Goal: Transaction & Acquisition: Download file/media

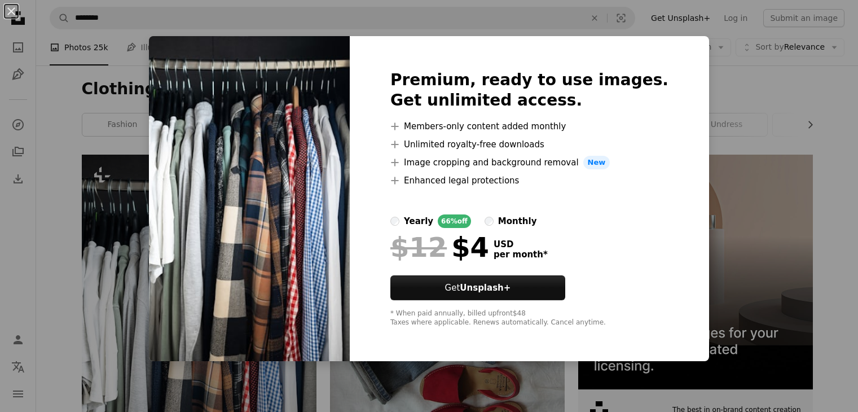
scroll to position [121, 0]
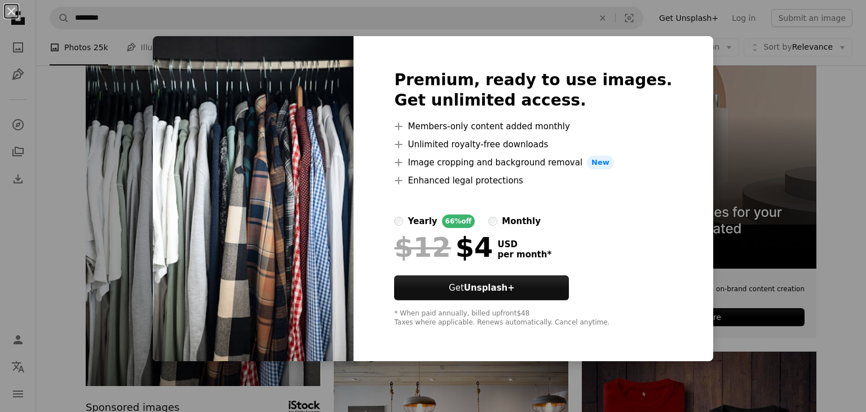
click at [330, 370] on div "An X shape Premium, ready to use images. Get unlimited access. A plus sign Memb…" at bounding box center [433, 206] width 866 height 412
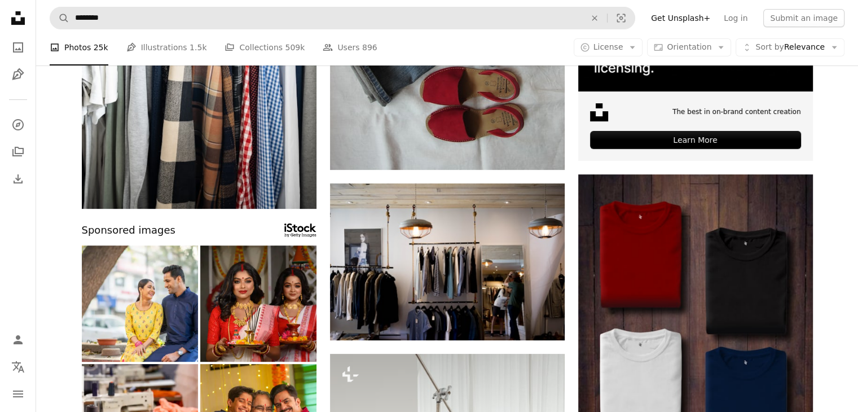
scroll to position [299, 0]
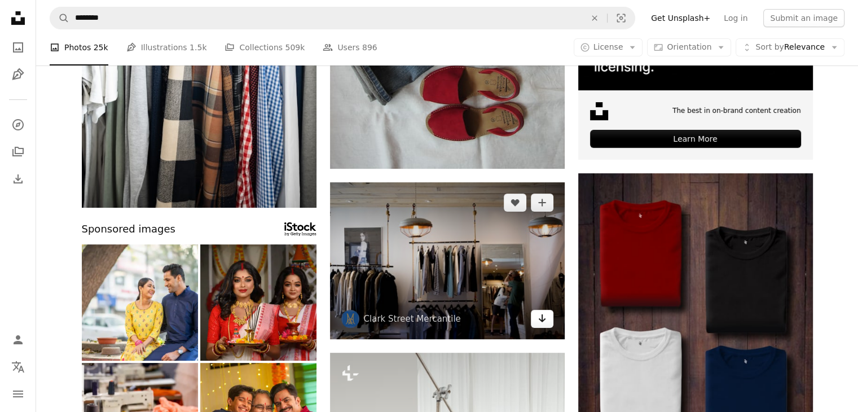
click at [540, 319] on icon "Download" at bounding box center [541, 318] width 7 height 8
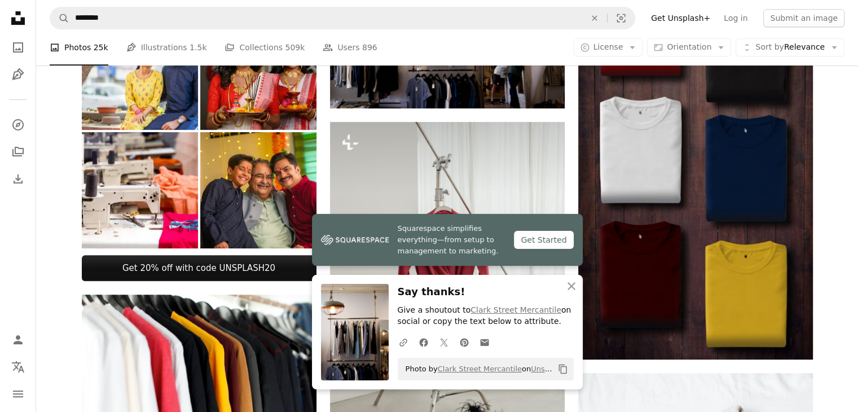
scroll to position [534, 0]
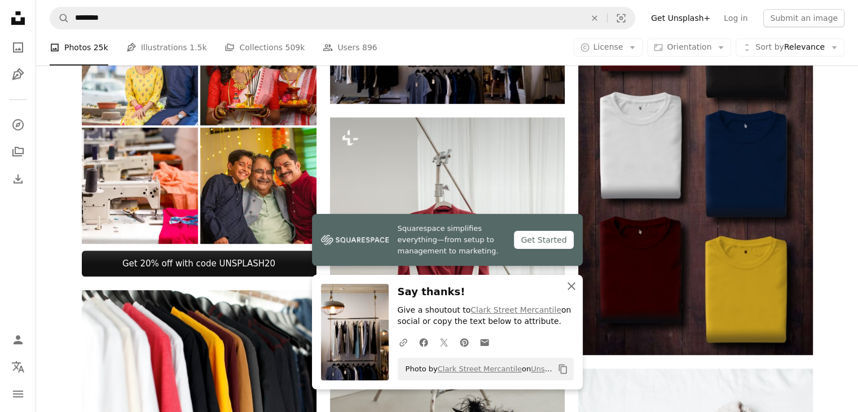
click at [571, 285] on icon "button" at bounding box center [571, 286] width 8 height 8
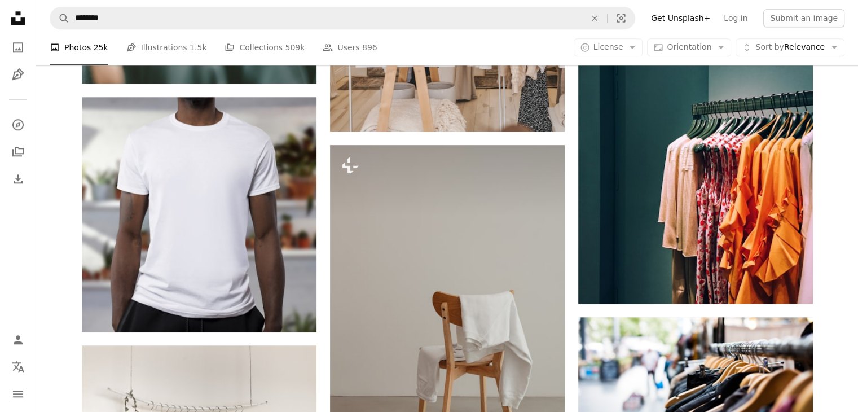
scroll to position [1240, 0]
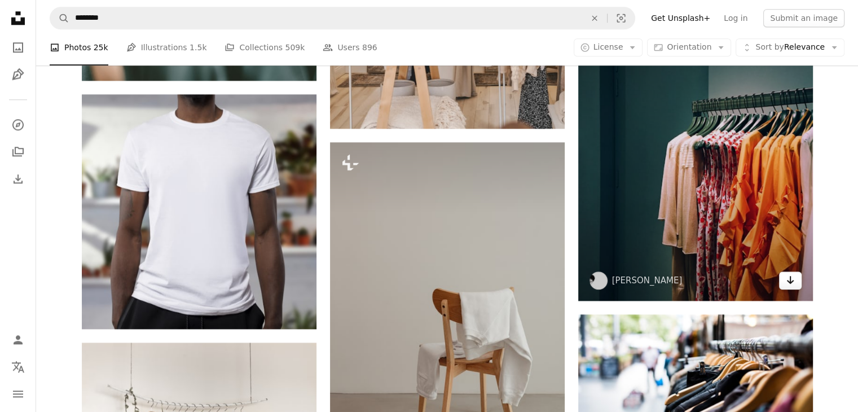
click at [788, 284] on icon "Arrow pointing down" at bounding box center [789, 280] width 9 height 14
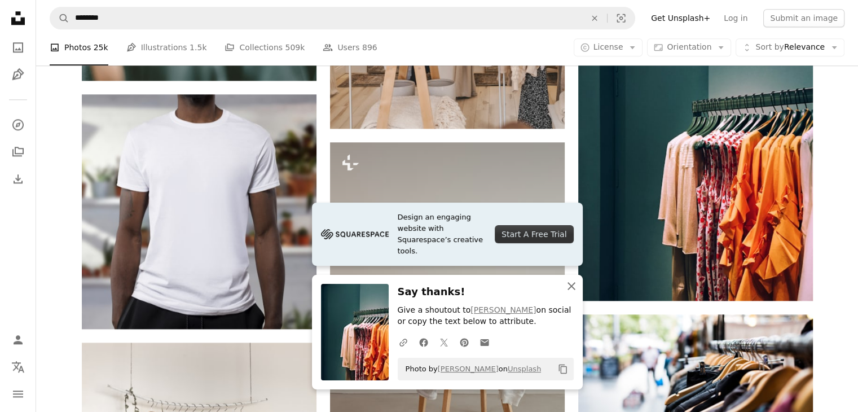
click at [574, 289] on icon "An X shape" at bounding box center [571, 286] width 14 height 14
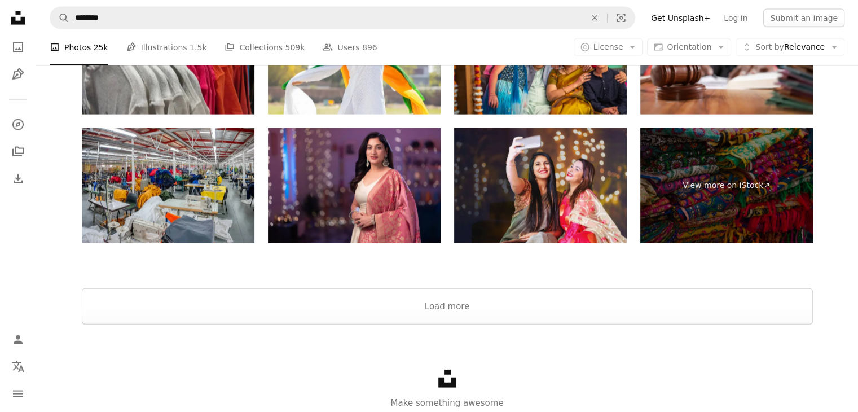
scroll to position [2548, 0]
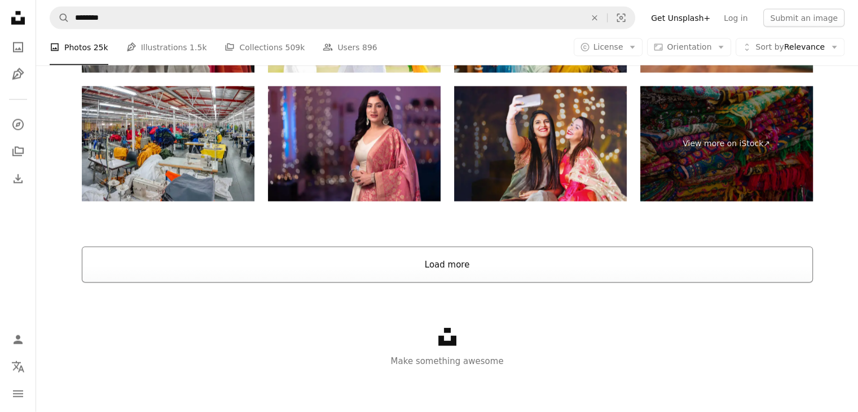
click at [489, 258] on button "Load more" at bounding box center [447, 264] width 731 height 36
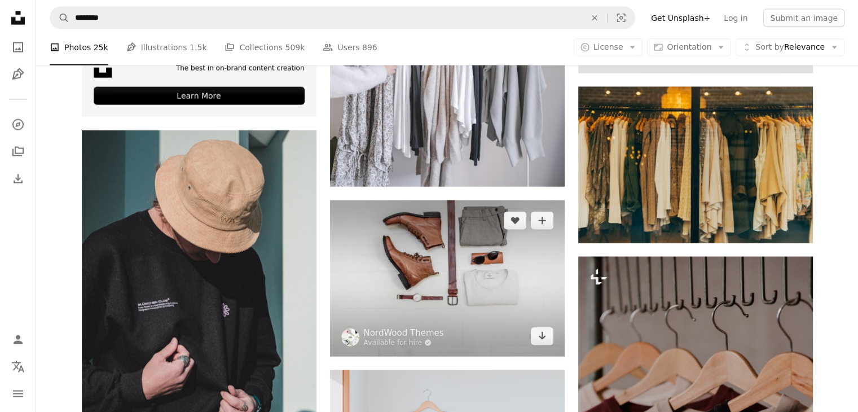
scroll to position [2638, 0]
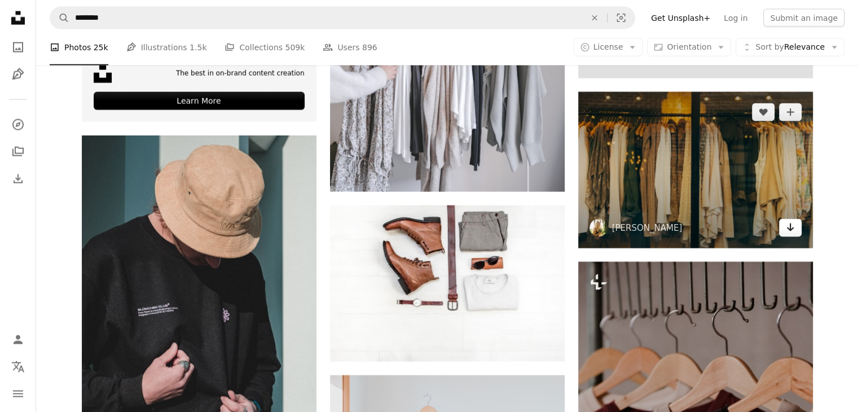
click at [791, 231] on icon "Arrow pointing down" at bounding box center [789, 227] width 9 height 14
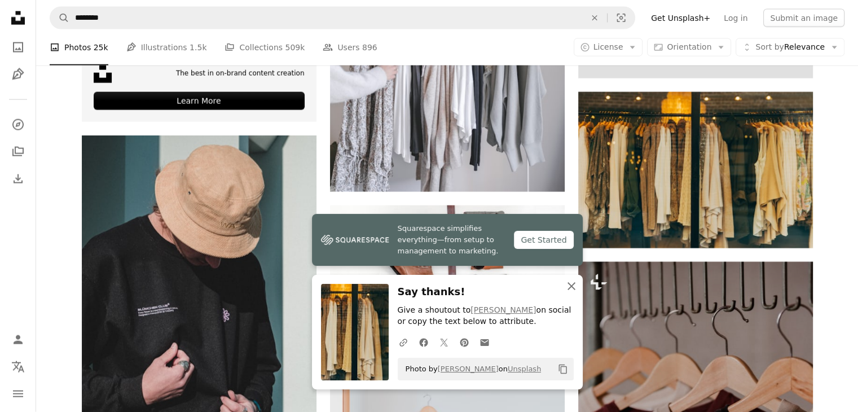
click at [571, 287] on icon "An X shape" at bounding box center [571, 286] width 14 height 14
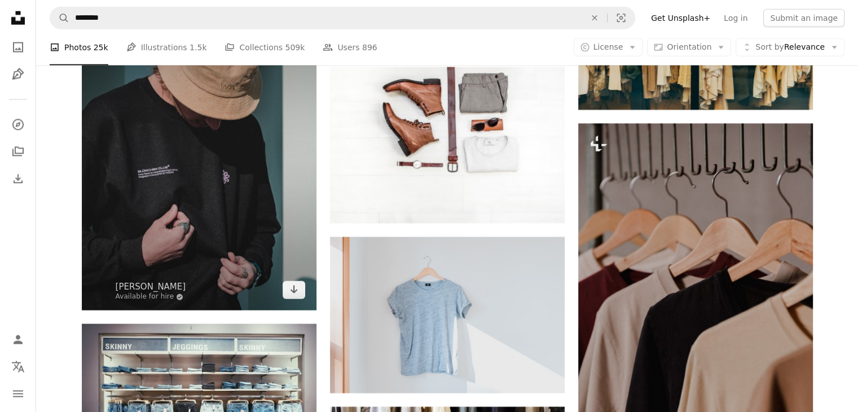
scroll to position [2776, 0]
click at [292, 288] on icon "Arrow pointing down" at bounding box center [293, 289] width 9 height 14
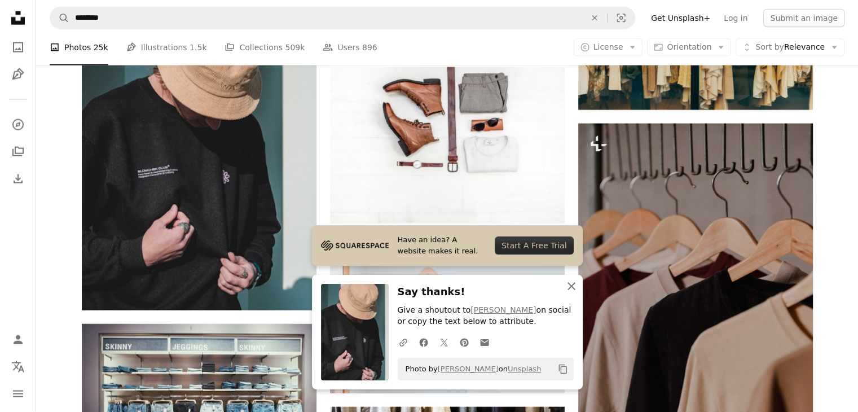
click at [566, 285] on icon "An X shape" at bounding box center [571, 286] width 14 height 14
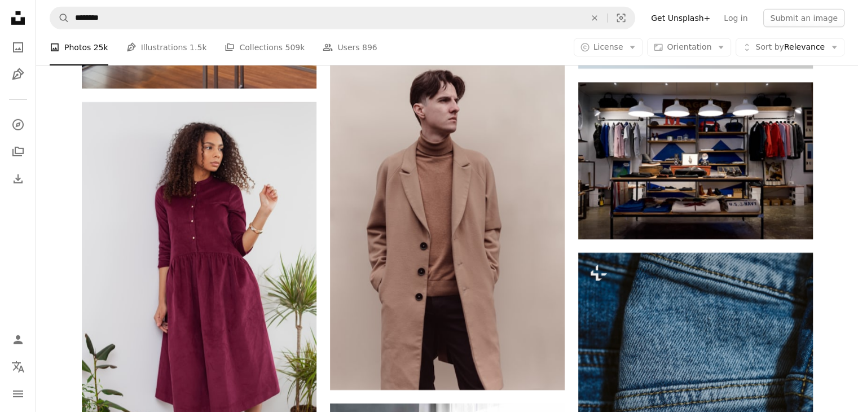
scroll to position [3710, 0]
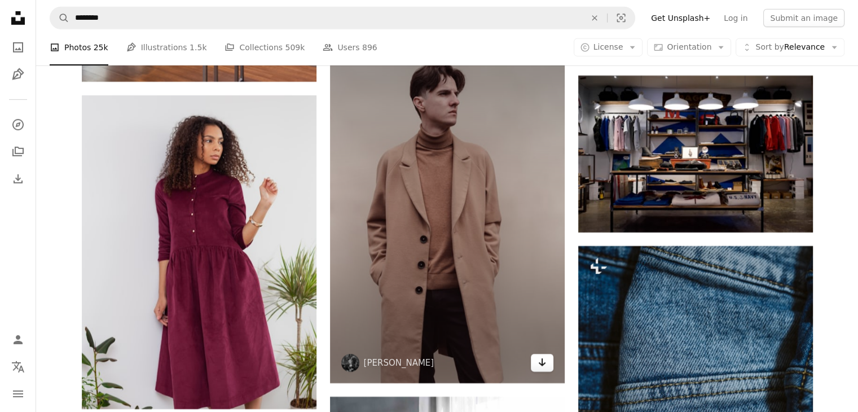
click at [540, 357] on icon "Arrow pointing down" at bounding box center [541, 362] width 9 height 14
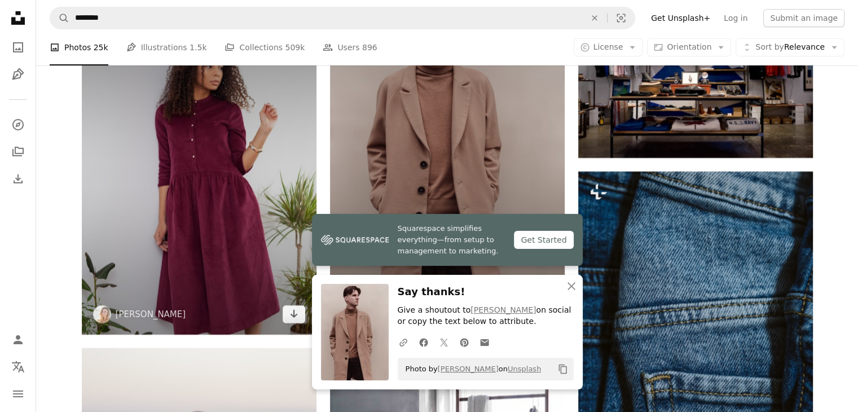
scroll to position [3793, 0]
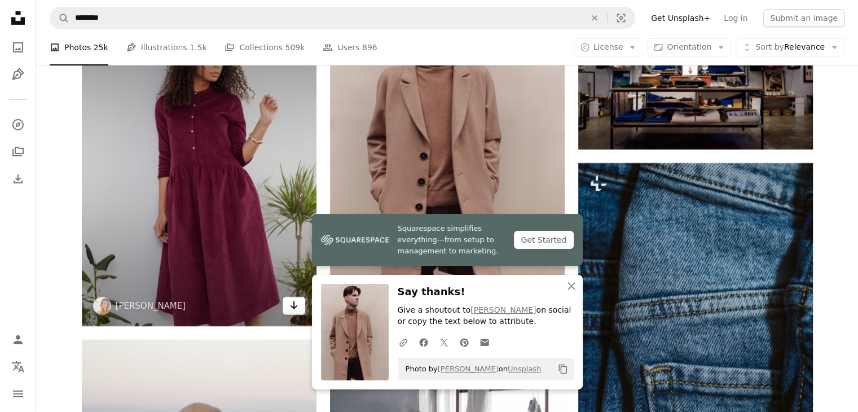
click at [291, 300] on icon "Arrow pointing down" at bounding box center [293, 305] width 9 height 14
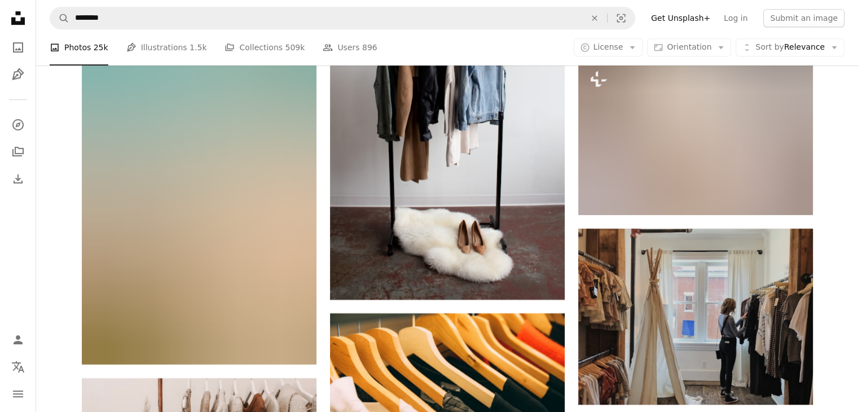
scroll to position [4856, 0]
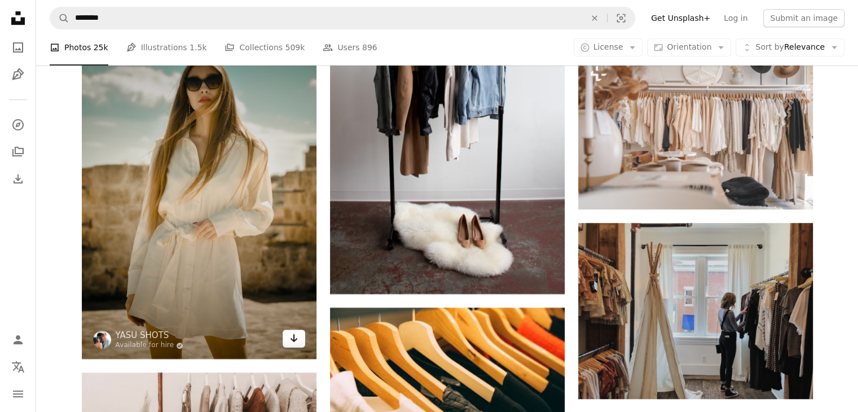
click at [296, 340] on icon "Arrow pointing down" at bounding box center [293, 338] width 9 height 14
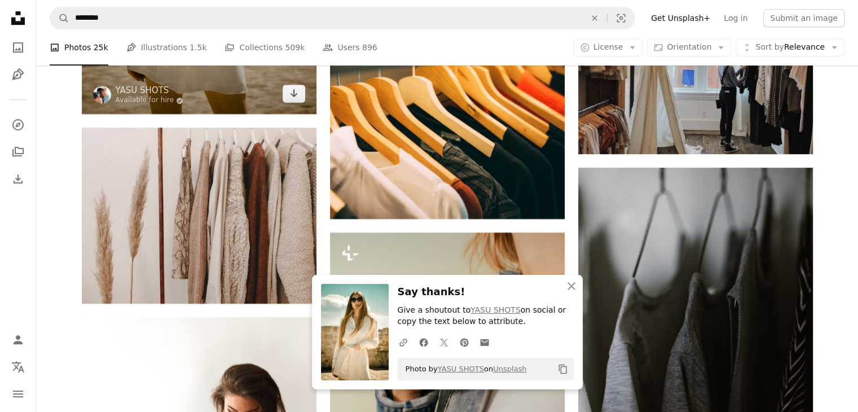
scroll to position [5101, 0]
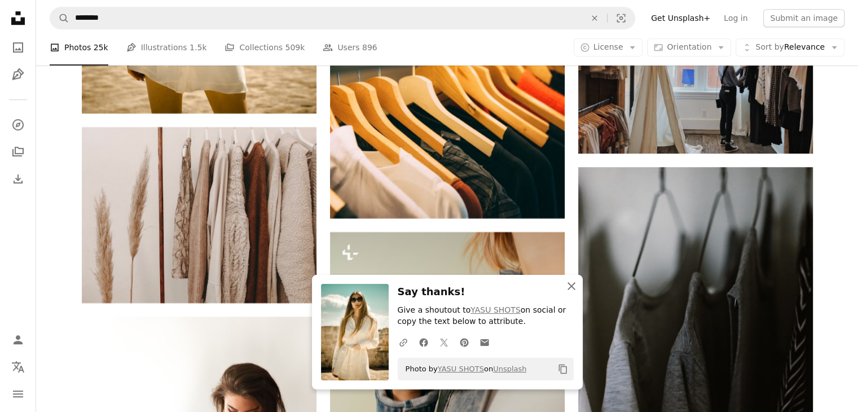
click at [568, 280] on icon "An X shape" at bounding box center [571, 286] width 14 height 14
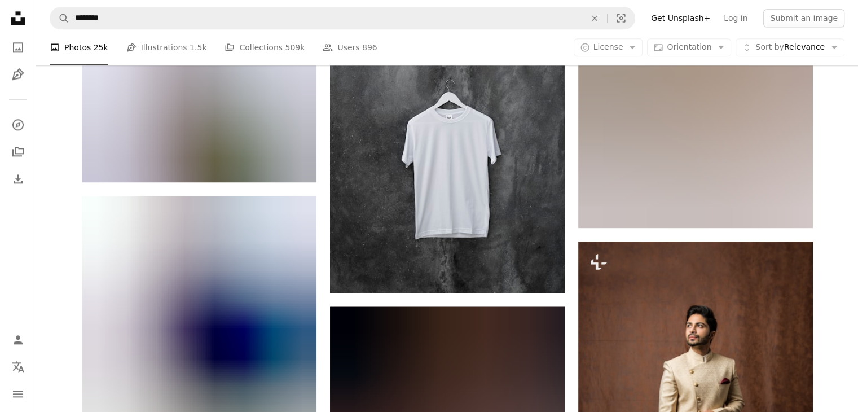
scroll to position [5759, 0]
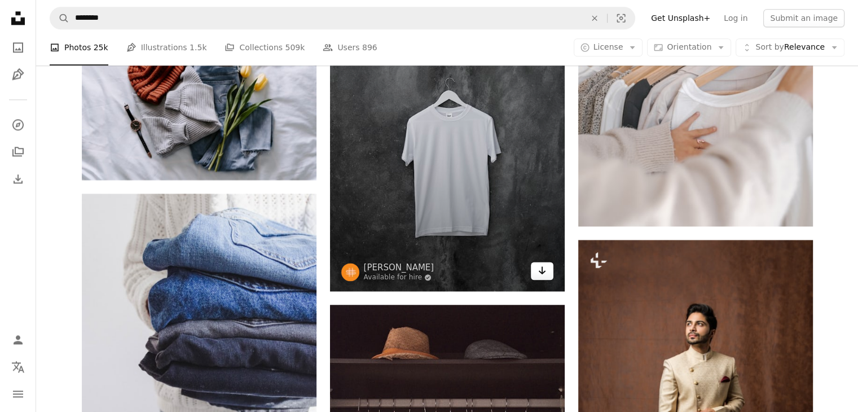
click at [543, 274] on icon "Arrow pointing down" at bounding box center [541, 270] width 9 height 14
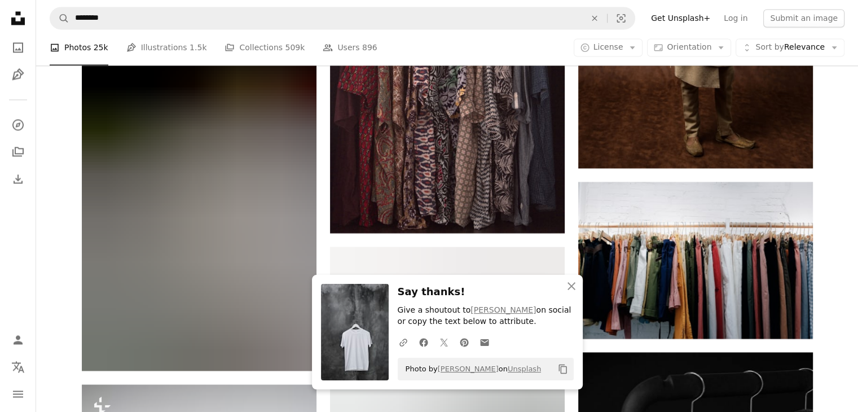
scroll to position [6183, 0]
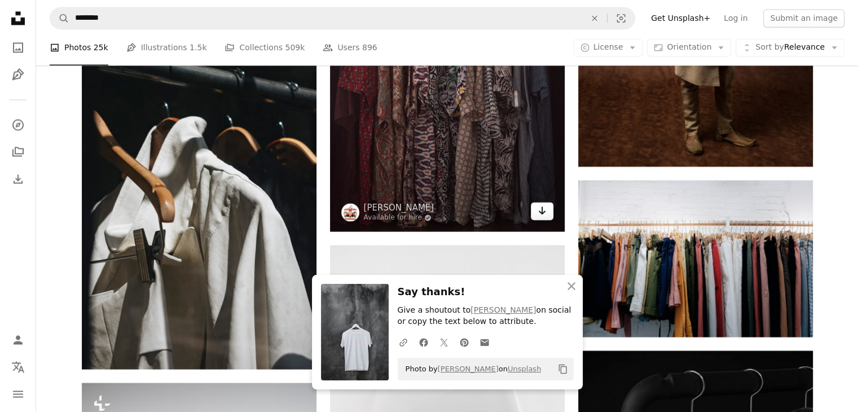
click at [541, 211] on icon "Arrow pointing down" at bounding box center [541, 211] width 9 height 14
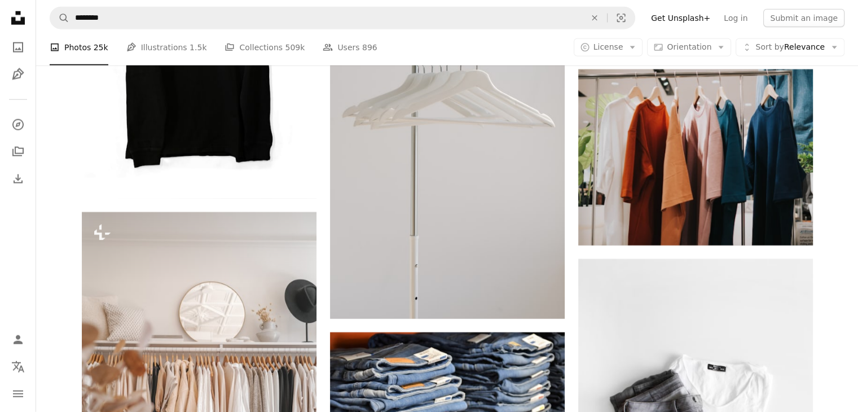
scroll to position [7192, 0]
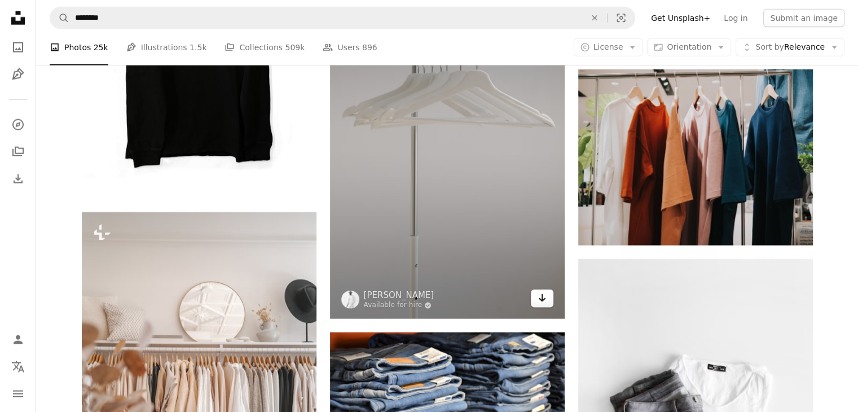
click at [543, 296] on icon "Arrow pointing down" at bounding box center [541, 298] width 9 height 14
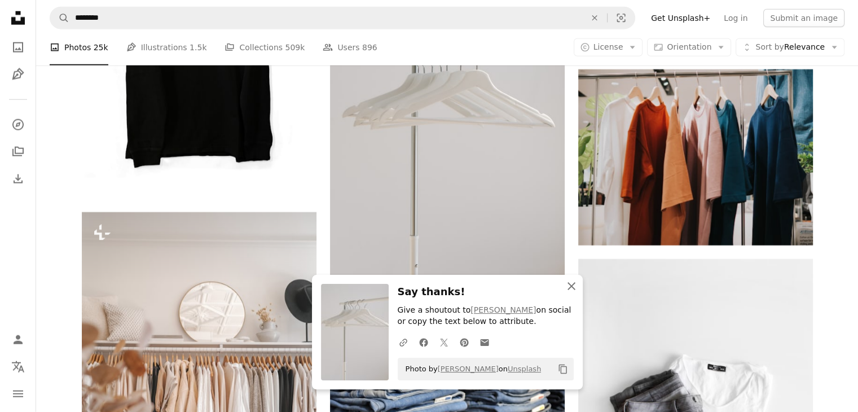
click at [569, 284] on icon "An X shape" at bounding box center [571, 286] width 14 height 14
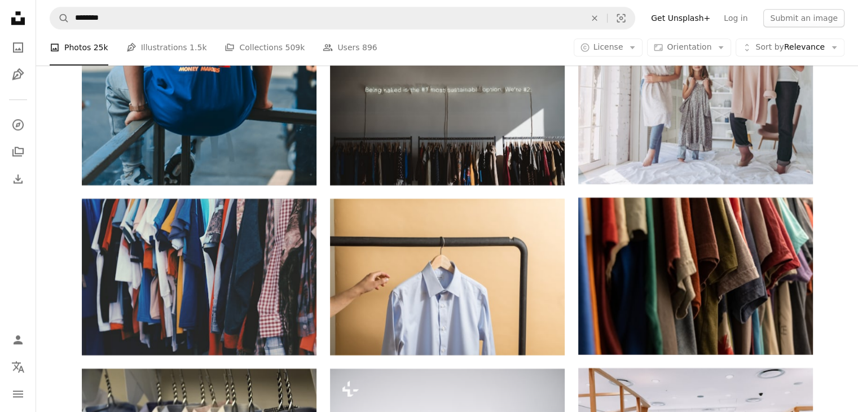
scroll to position [18292, 0]
